Goal: Information Seeking & Learning: Learn about a topic

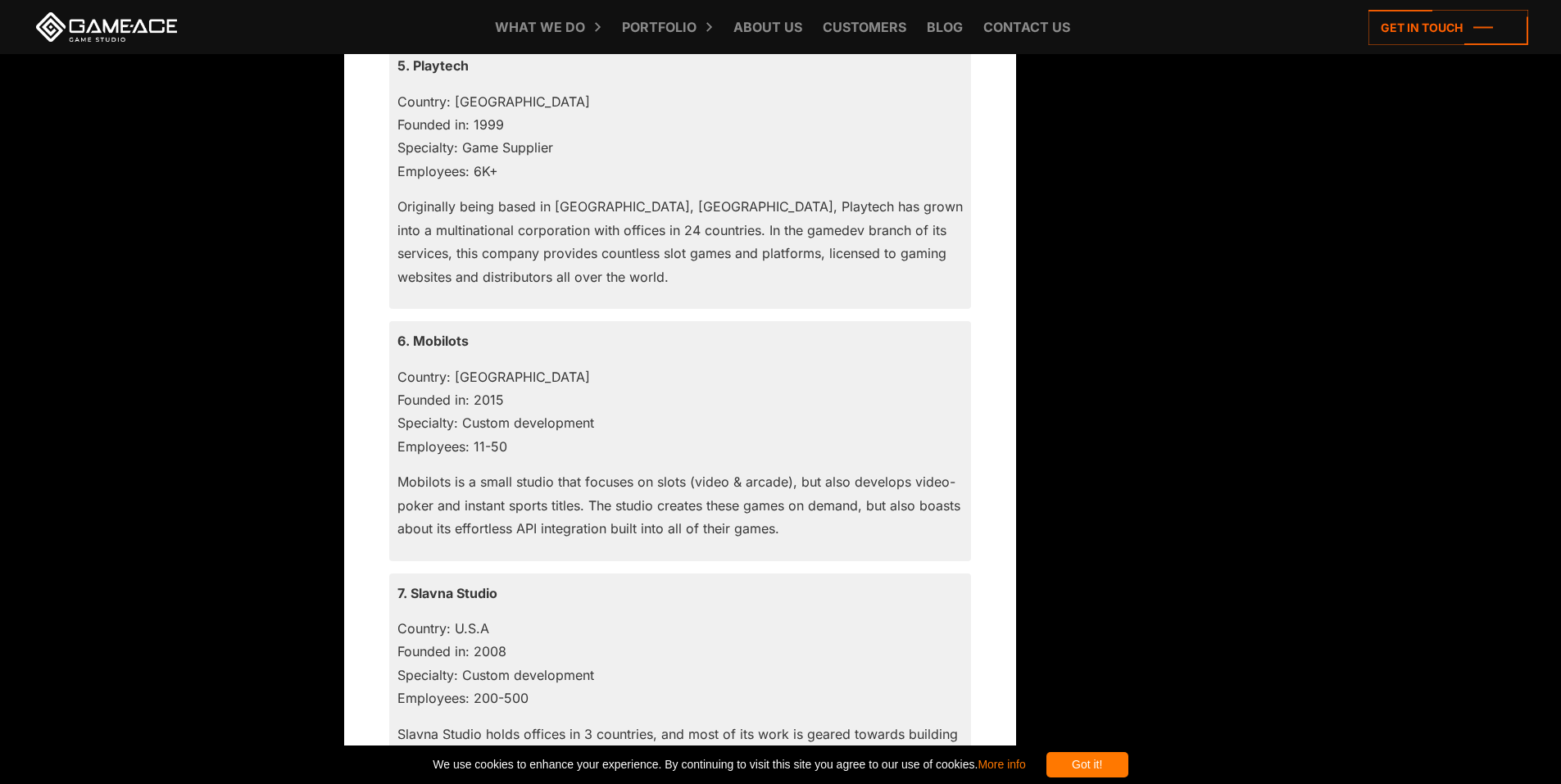
scroll to position [2864, 0]
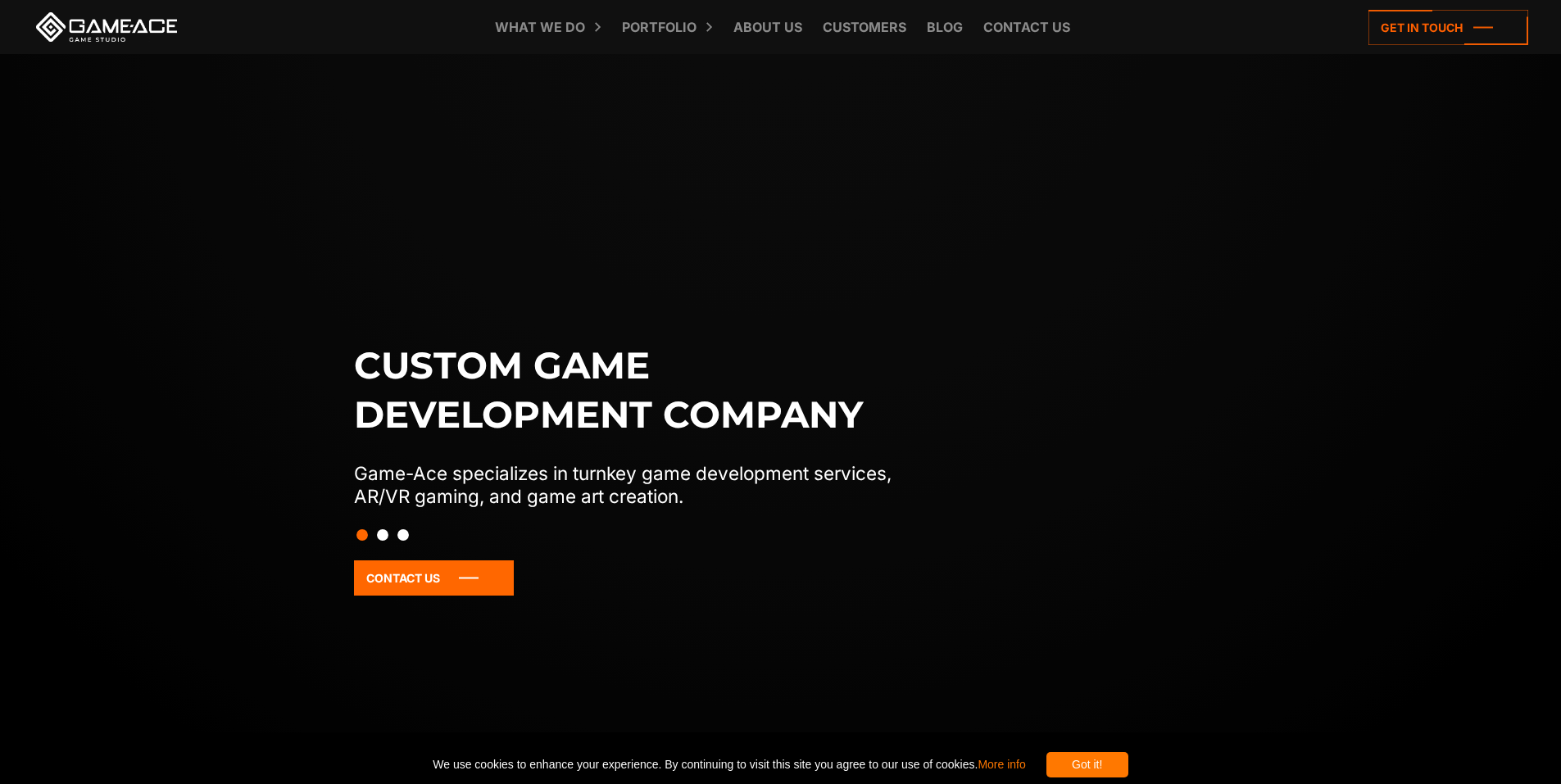
scroll to position [82, 0]
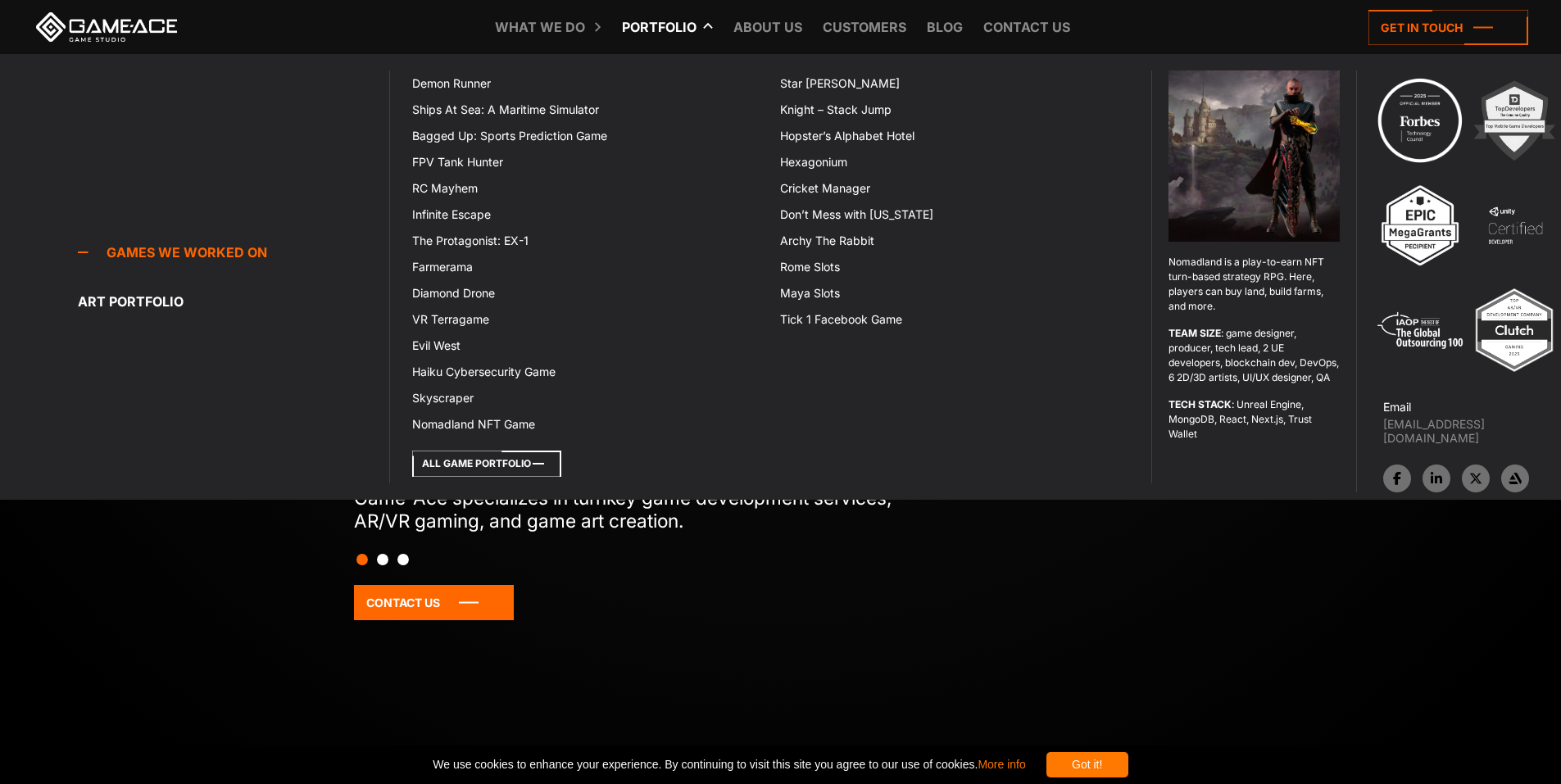
click at [494, 458] on icon at bounding box center [486, 463] width 149 height 26
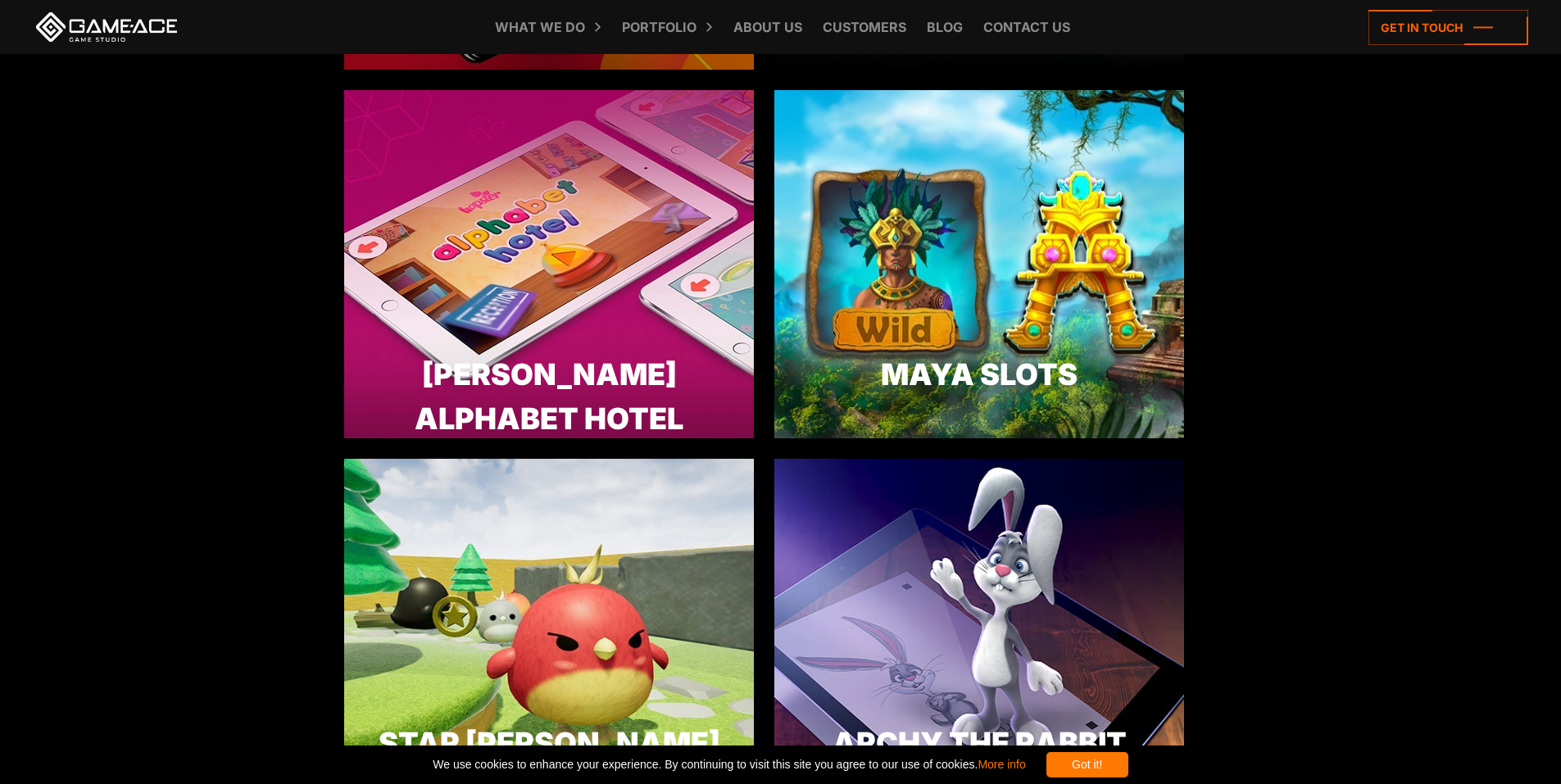
scroll to position [4011, 0]
